Goal: Information Seeking & Learning: Find specific fact

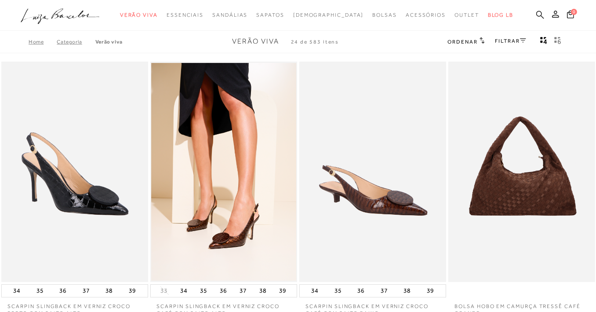
click at [536, 15] on icon at bounding box center [540, 15] width 8 height 8
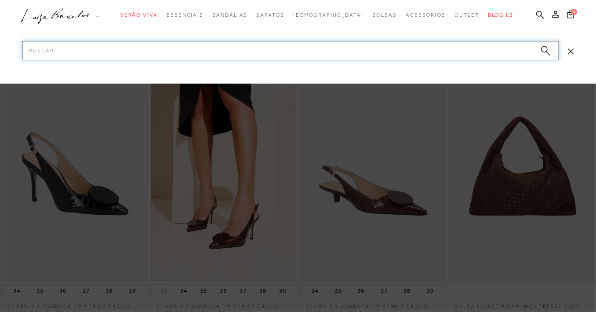
paste input "1318000214"
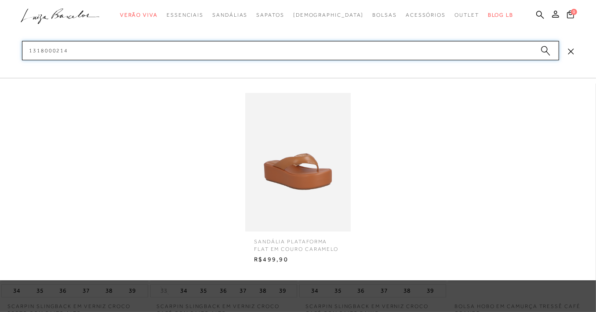
type input "1318000214"
click at [279, 205] on img at bounding box center [297, 162] width 105 height 138
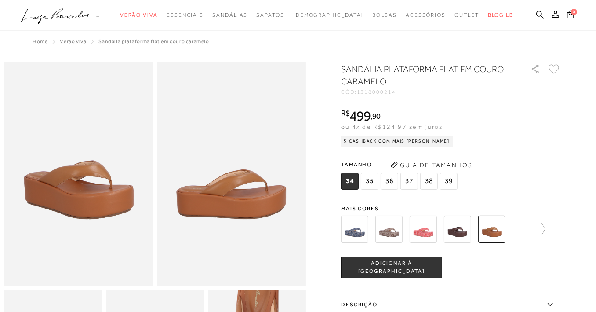
click at [536, 11] on icon at bounding box center [540, 15] width 8 height 8
click at [536, 18] on icon at bounding box center [540, 15] width 8 height 8
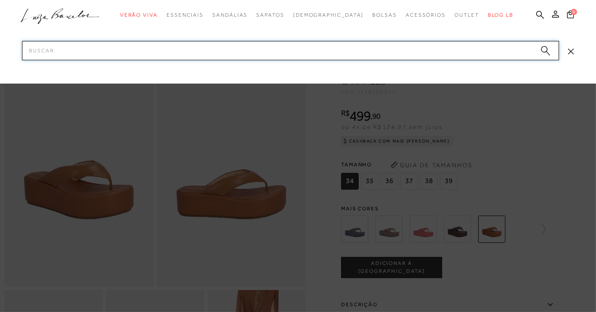
paste input "131500603"
type input "131500603"
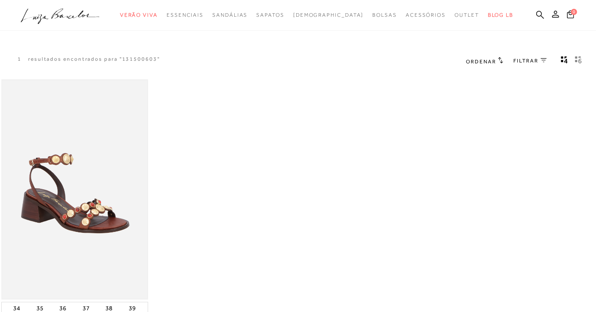
click at [70, 175] on img at bounding box center [74, 189] width 145 height 218
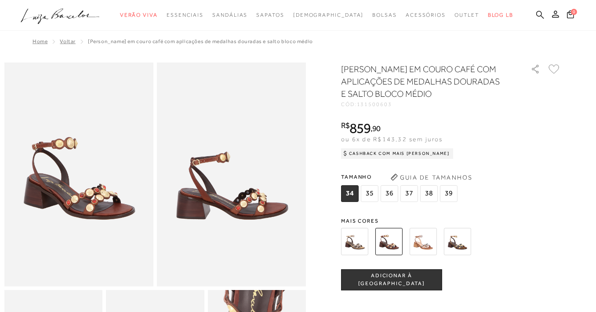
click at [536, 12] on icon at bounding box center [540, 15] width 8 height 8
click at [536, 14] on icon at bounding box center [540, 15] width 8 height 8
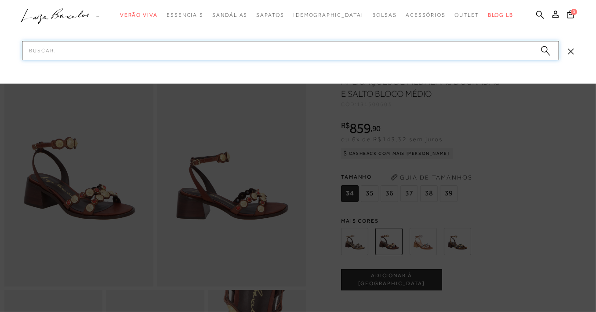
paste input "130100562"
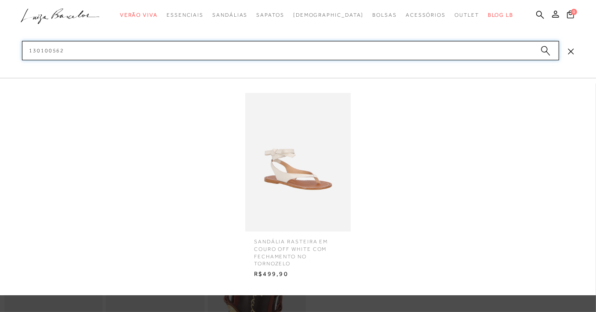
type input "130100562"
click at [320, 181] on img at bounding box center [297, 162] width 105 height 138
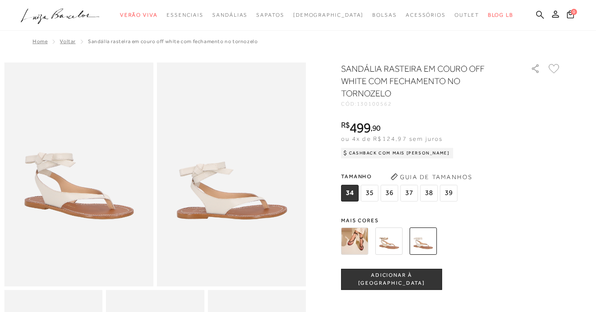
click at [536, 16] on icon at bounding box center [540, 15] width 8 height 8
click at [536, 11] on icon at bounding box center [540, 15] width 8 height 8
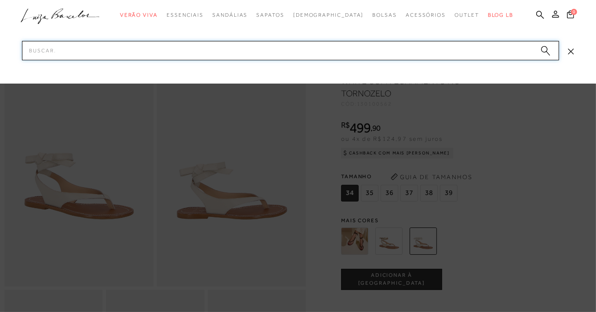
paste input "130100567"
type input "130100567"
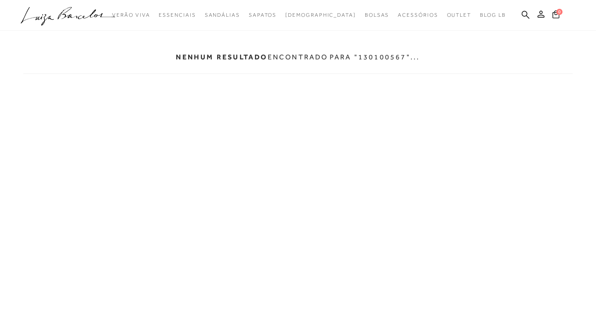
click at [520, 11] on ul ".a{fill-rule:evenodd;} Verão Viva Em alta Modelo Essenciais" at bounding box center [291, 15] width 541 height 16
drag, startPoint x: 518, startPoint y: 11, endPoint x: 526, endPoint y: 11, distance: 7.9
click at [519, 11] on ul ".a{fill-rule:evenodd;} Verão Viva Em alta Modelo Essenciais [GEOGRAPHIC_DATA]" at bounding box center [291, 15] width 541 height 16
click at [526, 11] on icon at bounding box center [526, 15] width 8 height 8
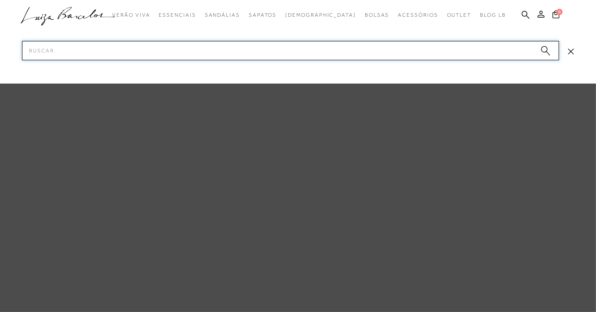
paste input "130100567"
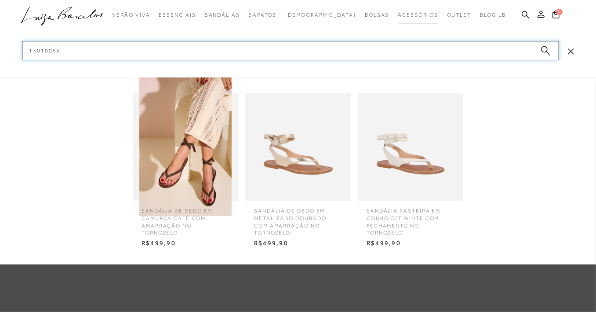
type input "13010056"
